Goal: Task Accomplishment & Management: Manage account settings

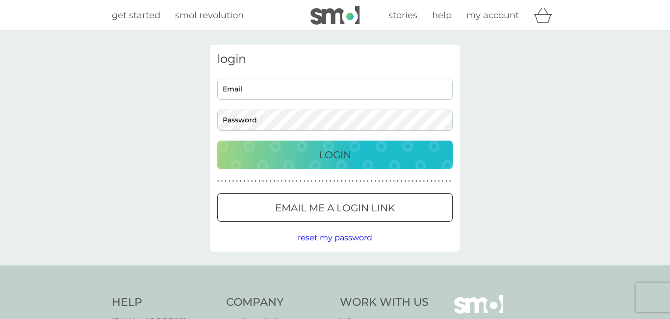
type input "karenleckie@rocketmail.com"
click at [347, 154] on p "Login" at bounding box center [335, 155] width 32 height 16
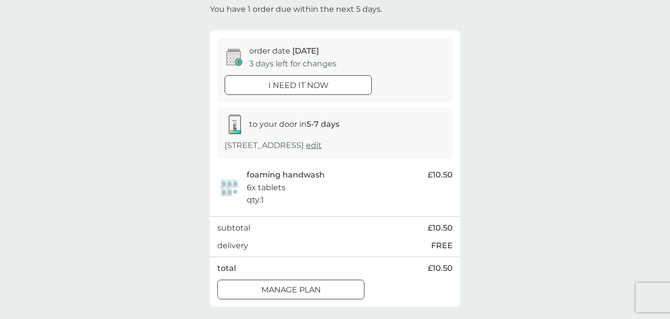
scroll to position [79, 0]
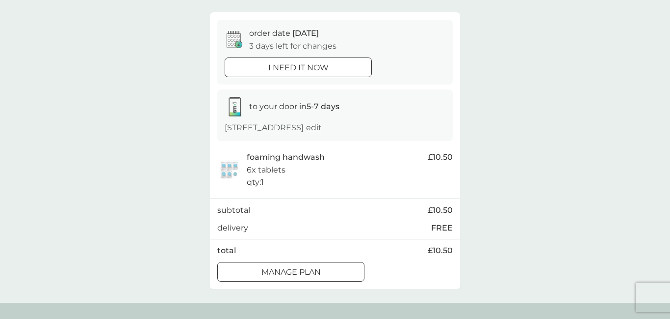
click at [308, 272] on div at bounding box center [290, 271] width 35 height 10
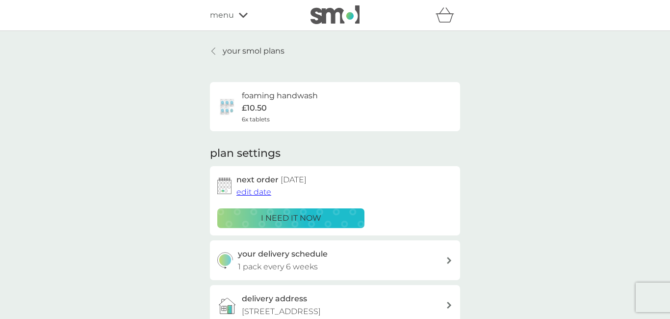
click at [253, 189] on span "edit date" at bounding box center [254, 191] width 35 height 9
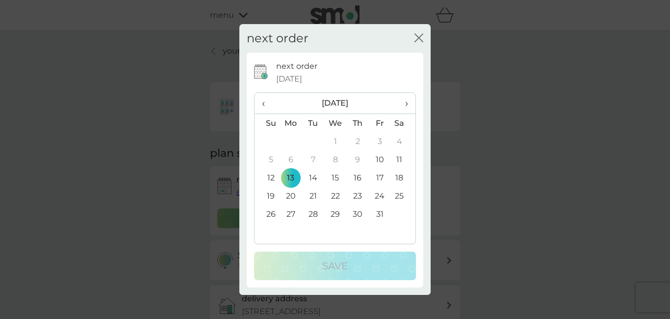
click at [409, 102] on th "›" at bounding box center [403, 103] width 25 height 21
click at [291, 194] on td "17" at bounding box center [291, 195] width 23 height 18
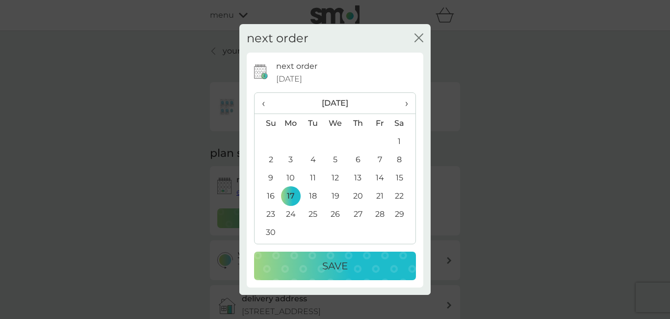
click at [349, 262] on div "Save" at bounding box center [335, 266] width 142 height 16
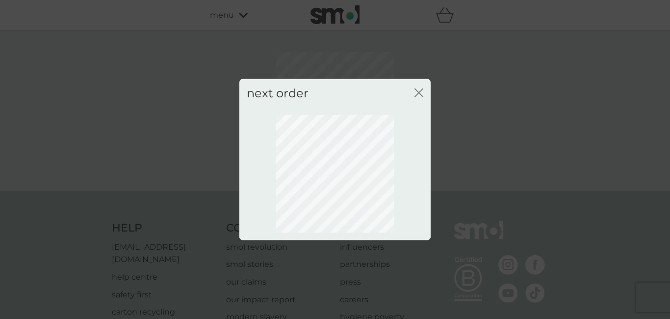
click at [422, 93] on icon "close" at bounding box center [419, 92] width 9 height 9
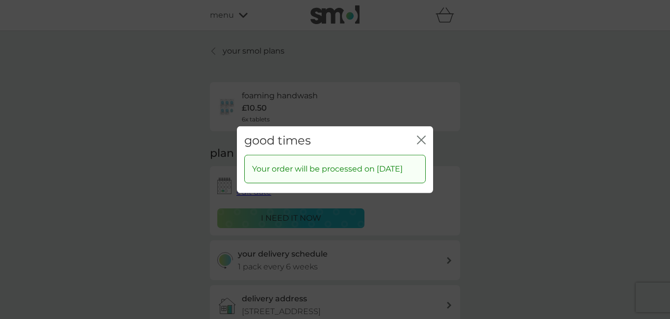
click at [420, 135] on icon "close" at bounding box center [421, 139] width 9 height 9
